Goal: Understand process/instructions

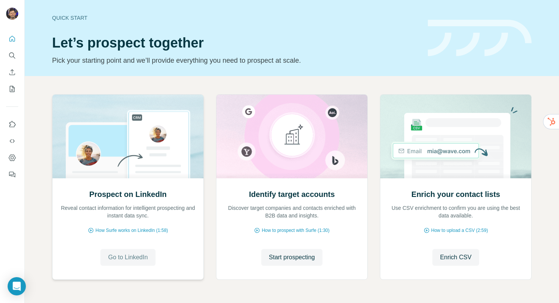
click at [126, 258] on span "Go to LinkedIn" at bounding box center [128, 257] width 40 height 9
